Goal: Information Seeking & Learning: Learn about a topic

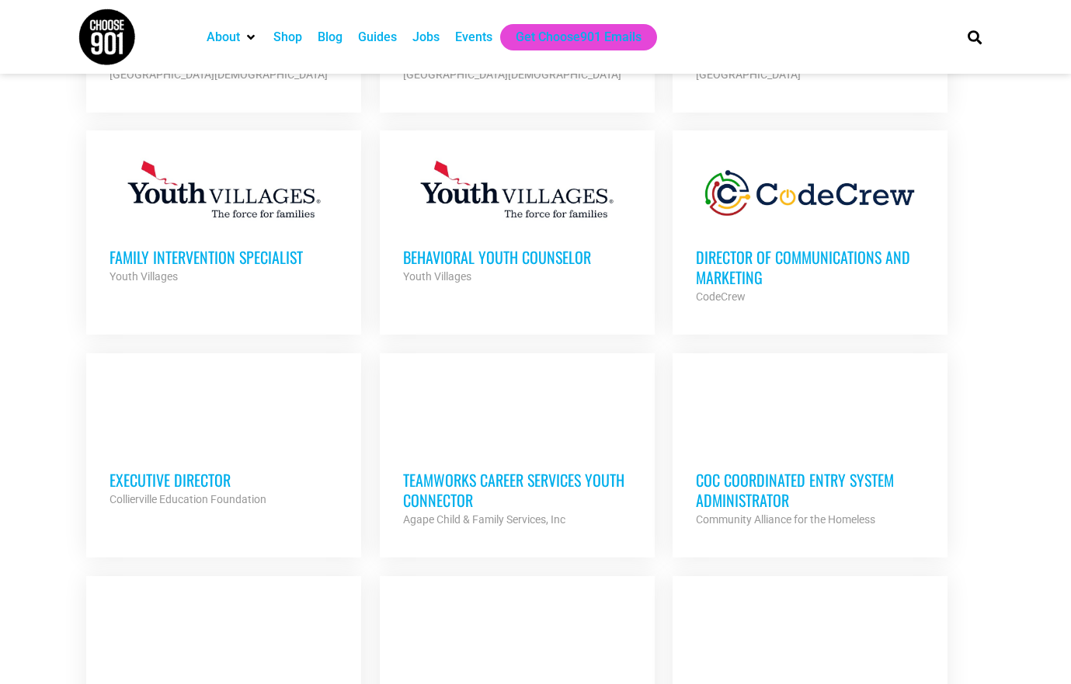
scroll to position [1005, 0]
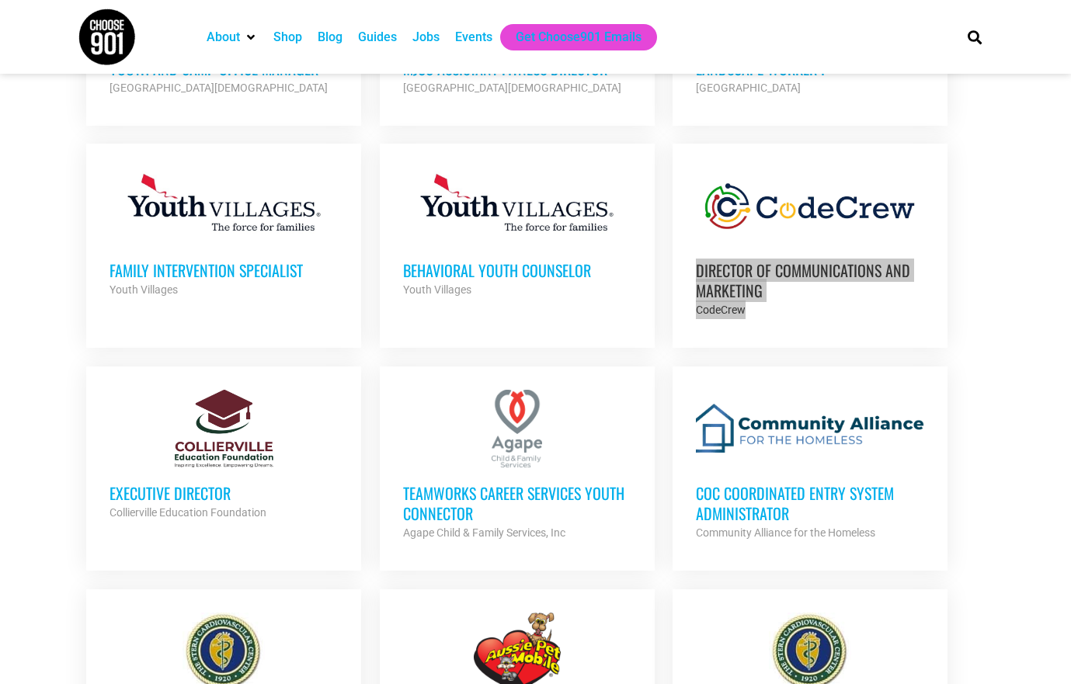
drag, startPoint x: 714, startPoint y: 270, endPoint x: 384, endPoint y: 2, distance: 425.8
click at [0, 0] on body "About Contact Us Donate Shop Blog Guides Jobs Events Get Choose901 Emails Searc…" at bounding box center [535, 412] width 1071 height 2835
click at [51, 347] on section "Looking to make career moves in Memphis? From tech to teaching, medical and mor…" at bounding box center [535, 318] width 1071 height 1967
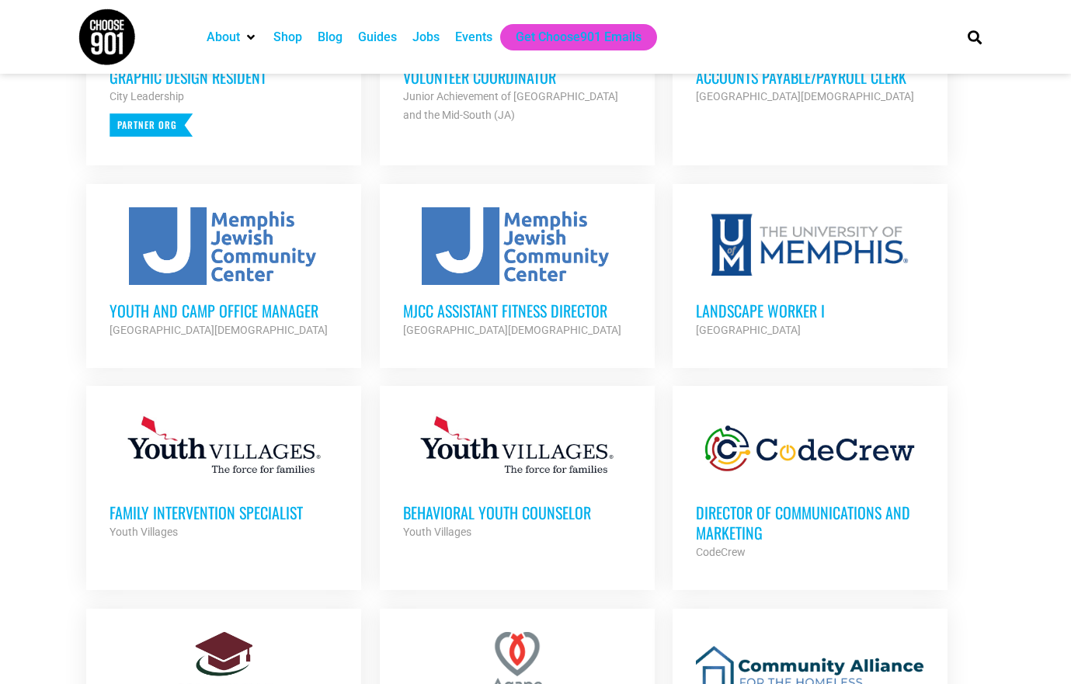
scroll to position [754, 0]
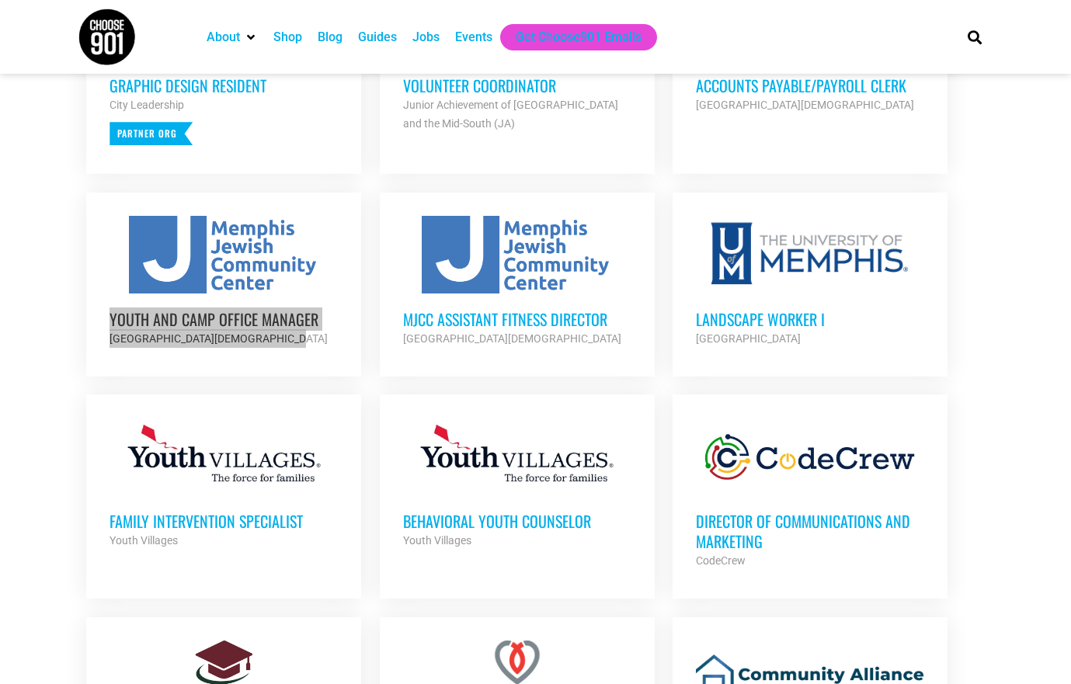
drag, startPoint x: 145, startPoint y: 313, endPoint x: 294, endPoint y: 6, distance: 341.6
click at [0, 0] on body "About Contact Us Donate Shop Blog Guides Jobs Events Get Choose901 Emails Searc…" at bounding box center [535, 663] width 1071 height 2835
click at [54, 263] on section "Looking to make career moves in Memphis? From tech to teaching, medical and mor…" at bounding box center [535, 569] width 1071 height 1967
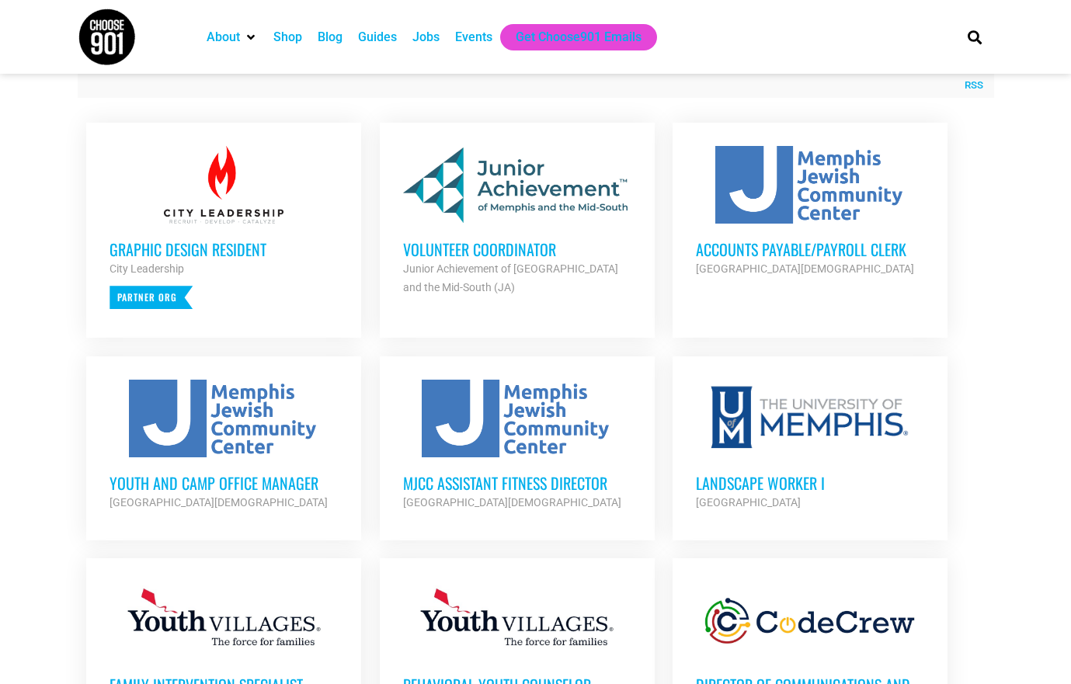
scroll to position [591, 0]
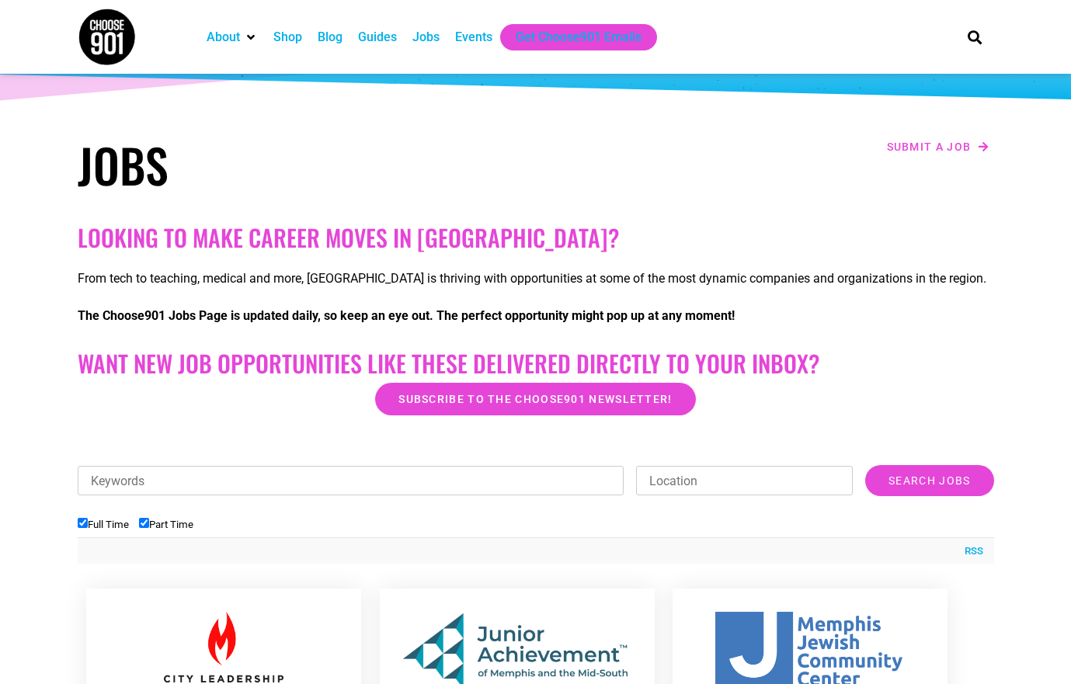
scroll to position [181, 0]
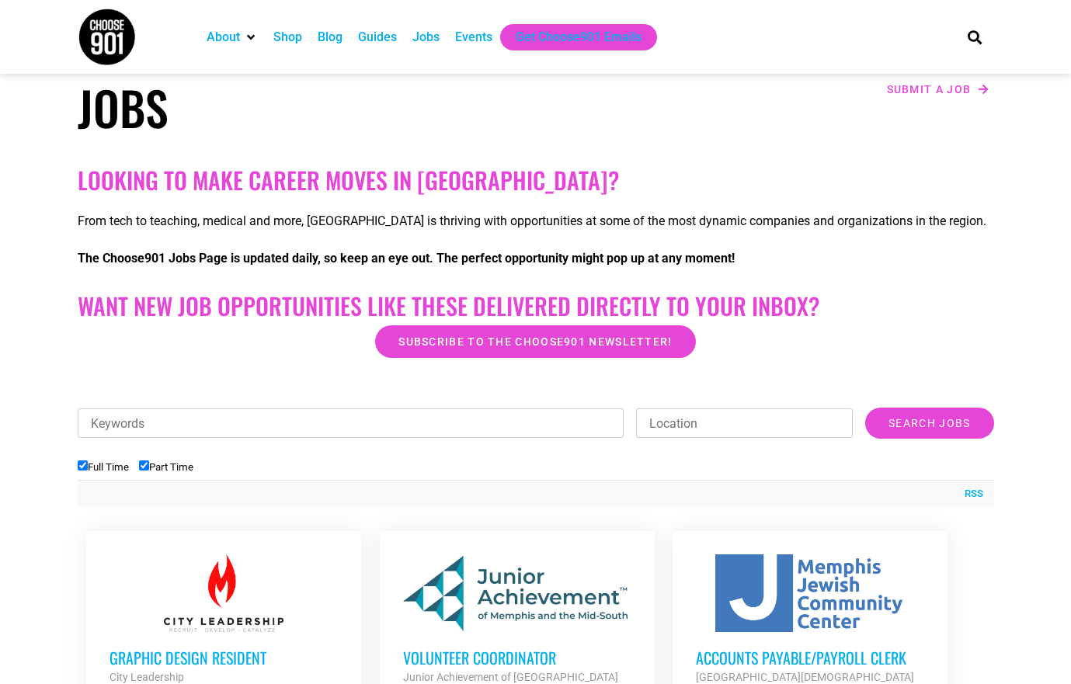
click at [81, 466] on input "Full Time" at bounding box center [83, 466] width 10 height 10
checkbox input "false"
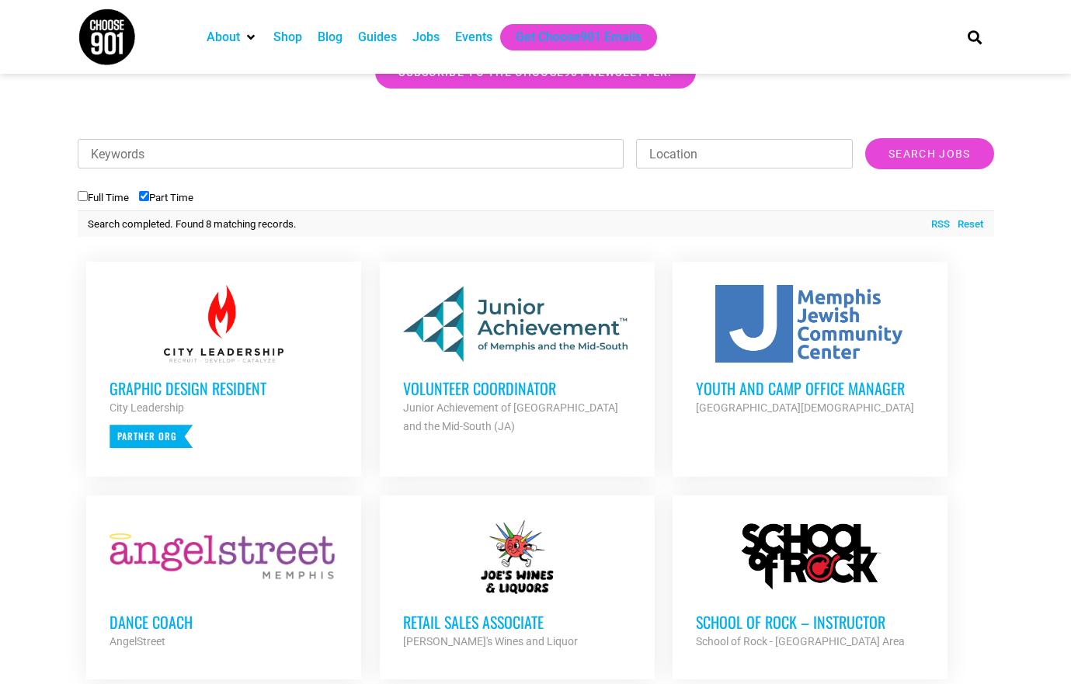
scroll to position [455, 0]
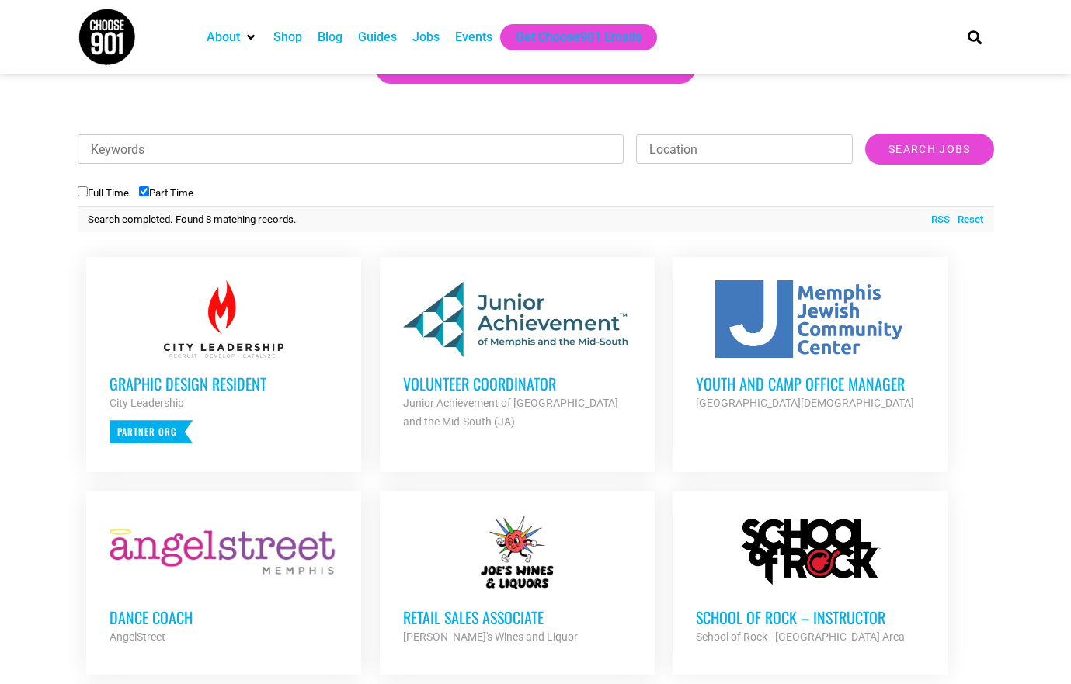
click at [995, 403] on div "Looking to make career moves in Memphis? From tech to teaching, medical and mor…" at bounding box center [536, 395] width 932 height 1022
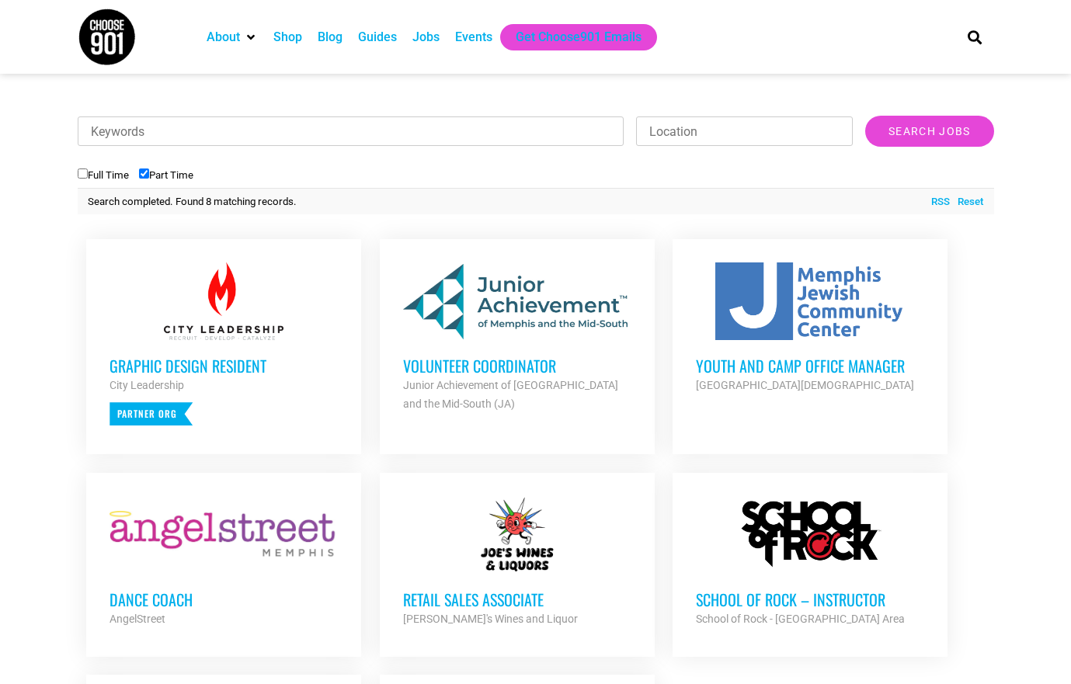
scroll to position [477, 0]
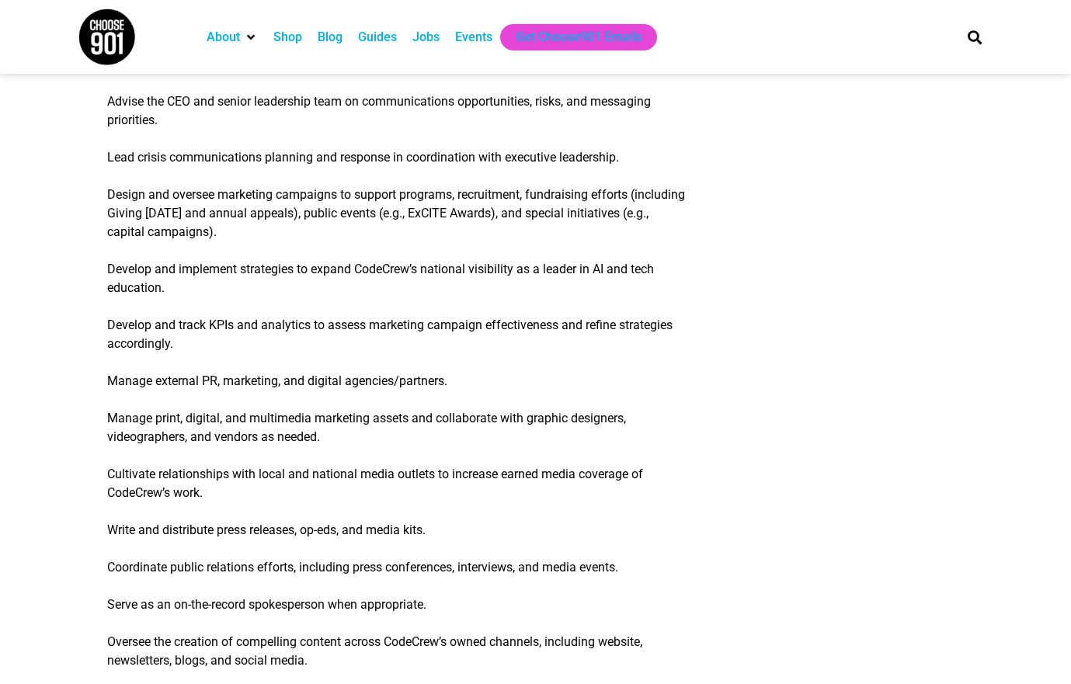
scroll to position [613, 0]
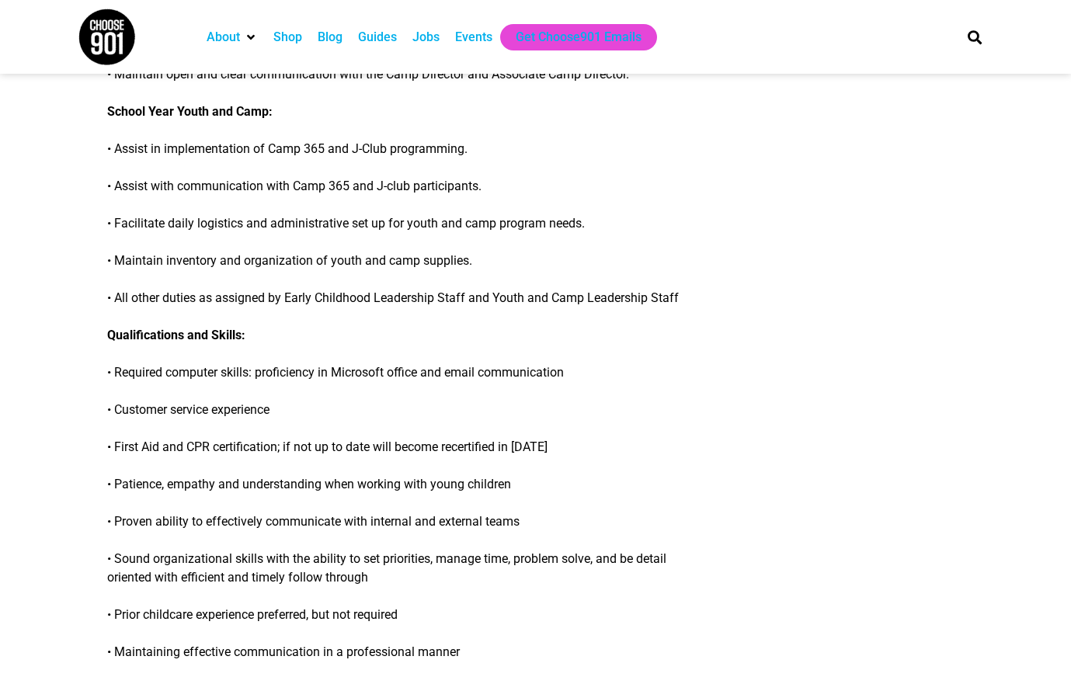
scroll to position [138, 0]
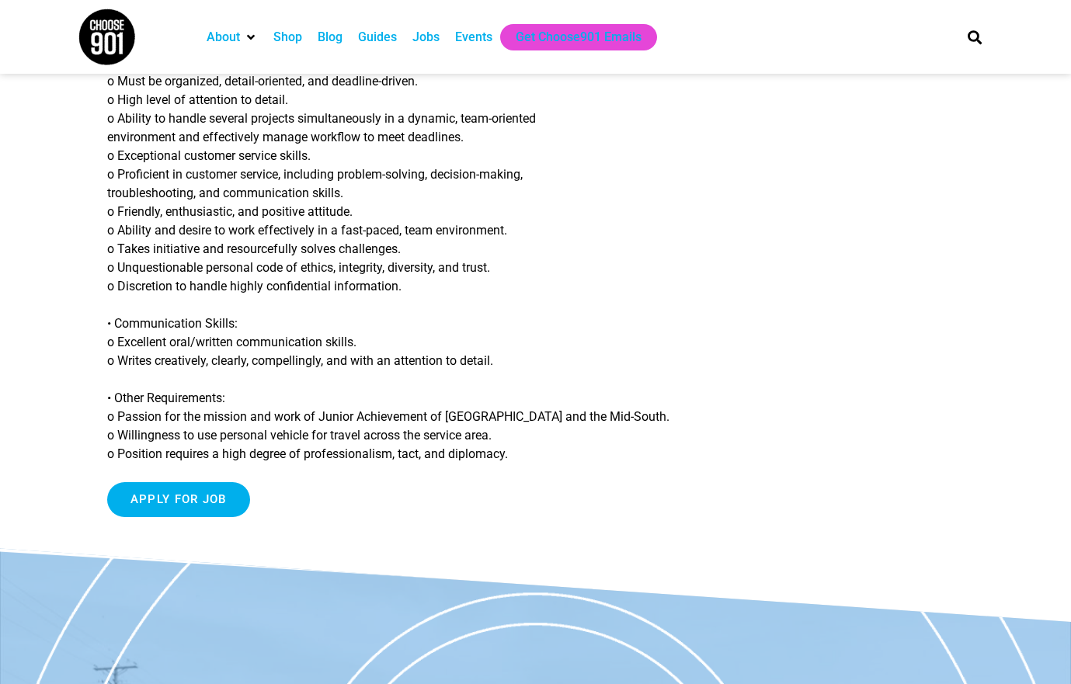
scroll to position [1354, 0]
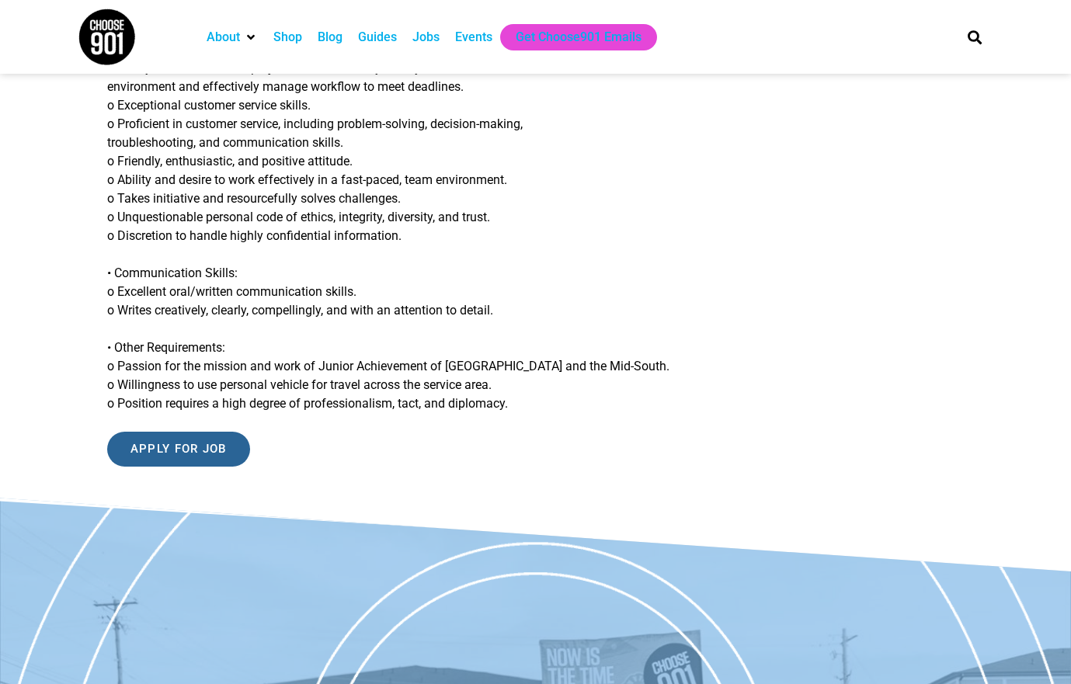
click at [214, 444] on input "Apply for job" at bounding box center [178, 449] width 143 height 35
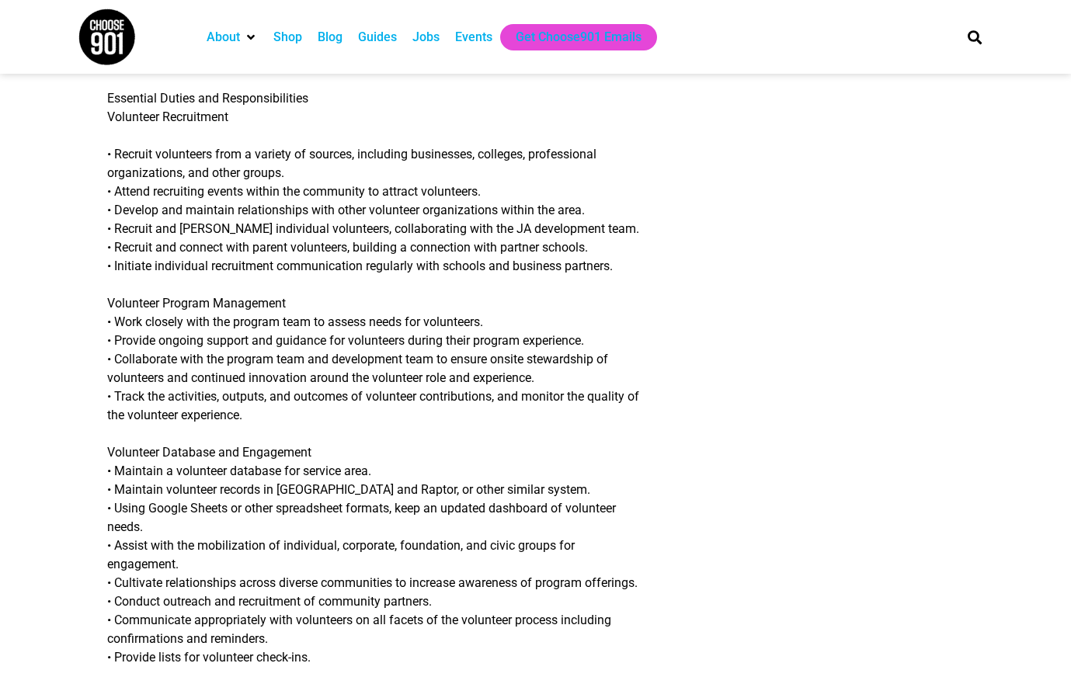
scroll to position [509, 0]
